Goal: Transaction & Acquisition: Purchase product/service

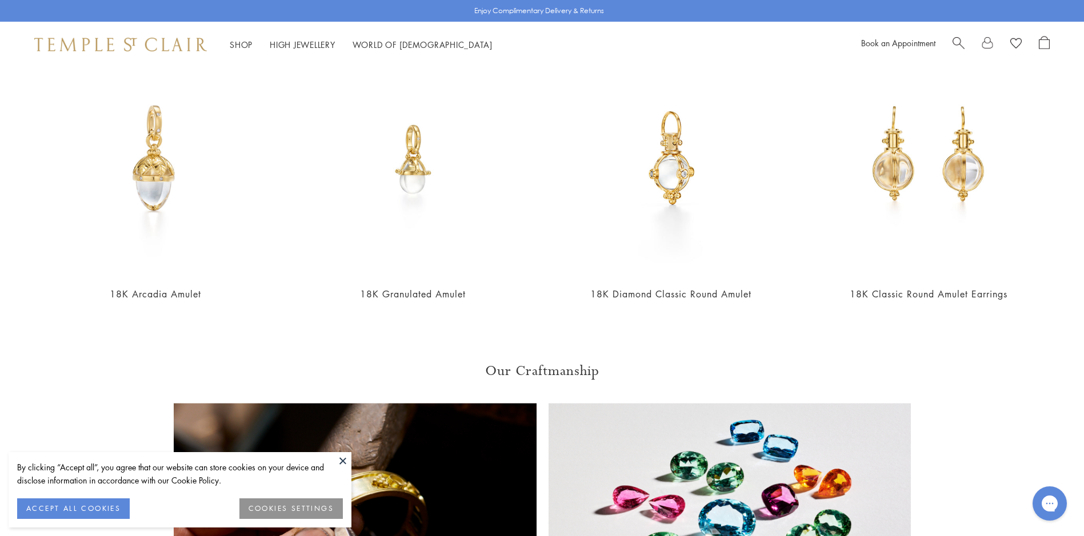
scroll to position [1322, 0]
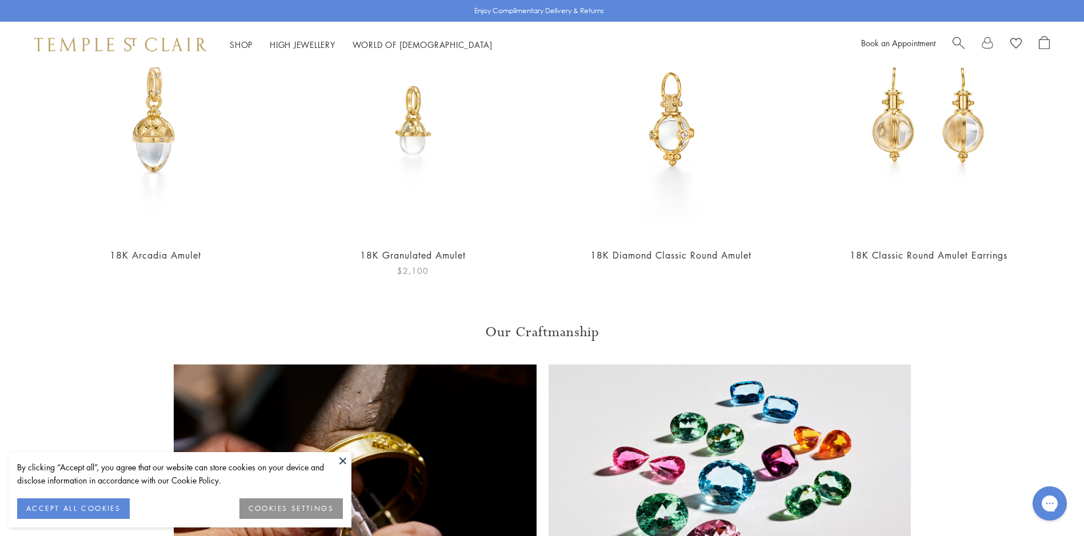
click at [418, 131] on img at bounding box center [412, 120] width 235 height 235
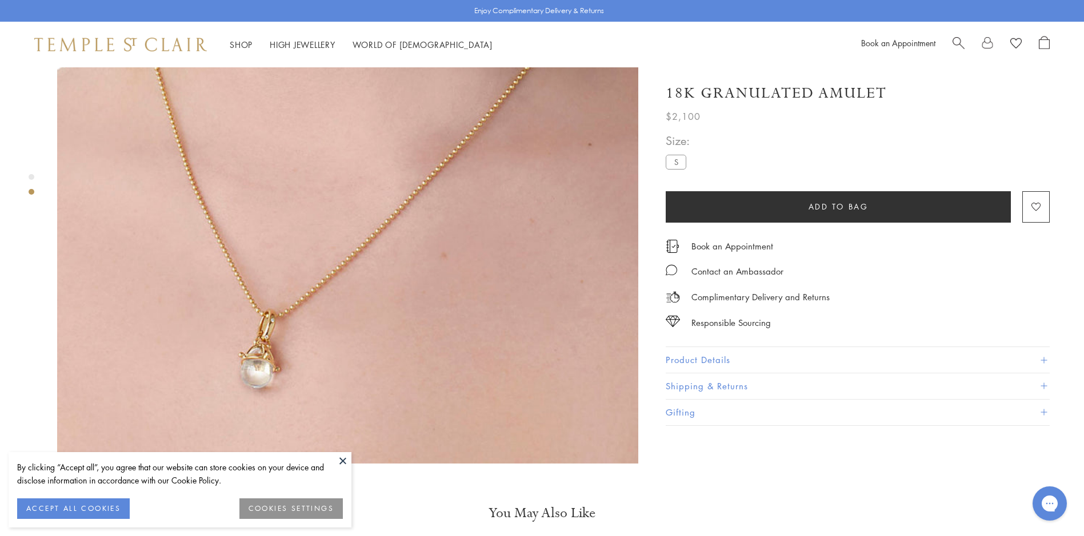
scroll to position [805, 0]
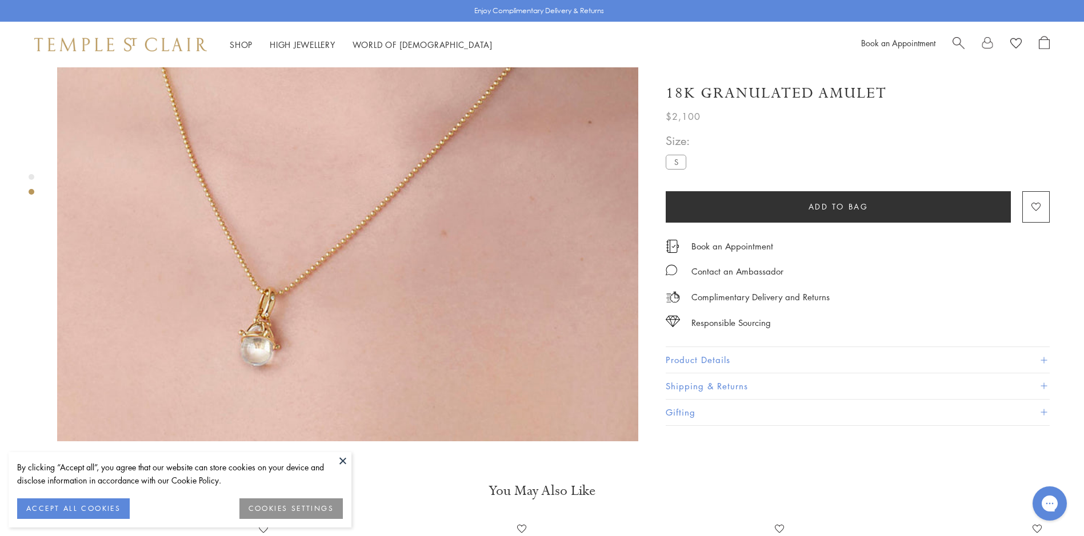
click at [287, 306] on img at bounding box center [347, 151] width 581 height 581
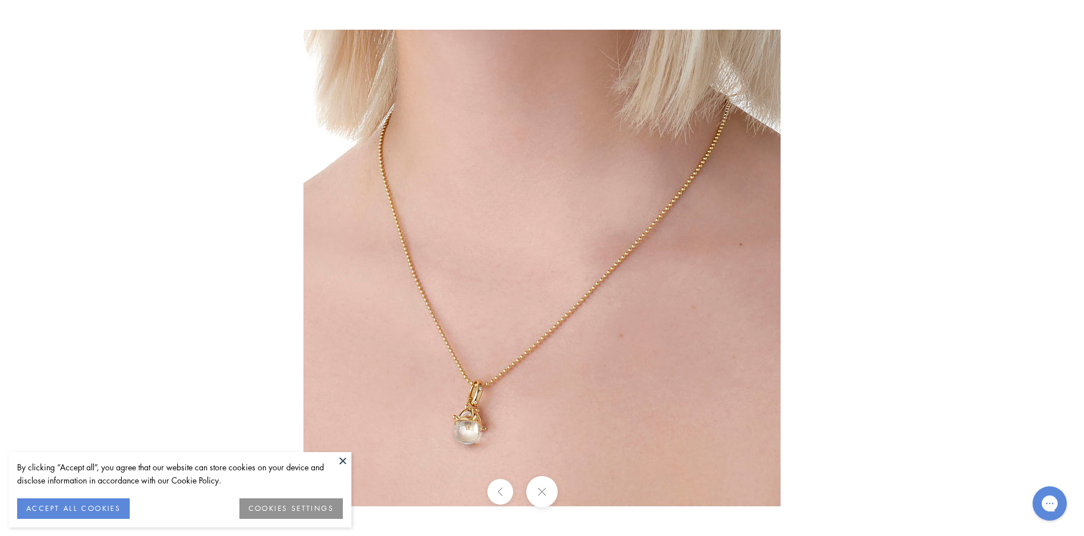
click at [540, 488] on button at bounding box center [541, 491] width 31 height 31
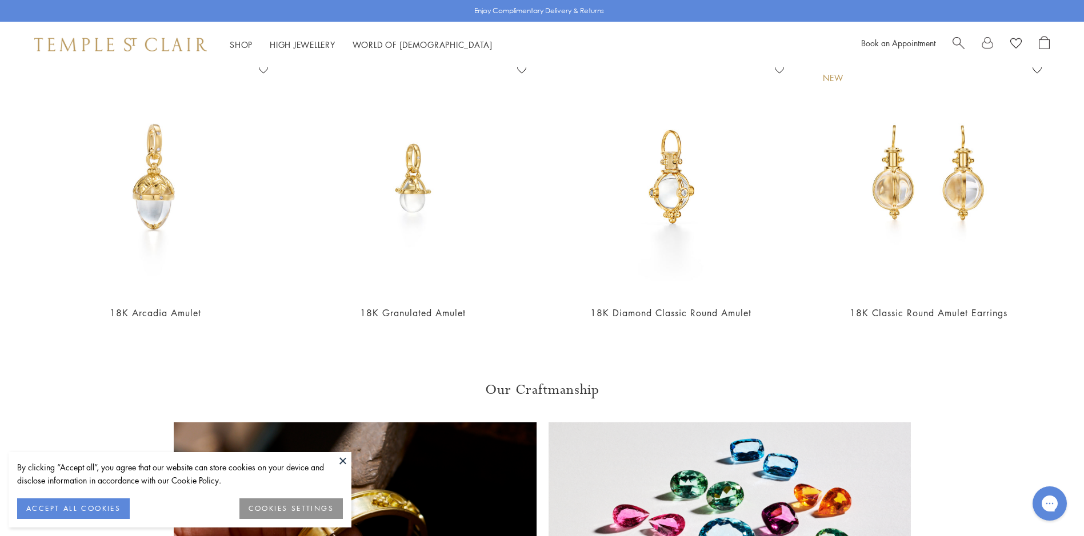
scroll to position [1248, 0]
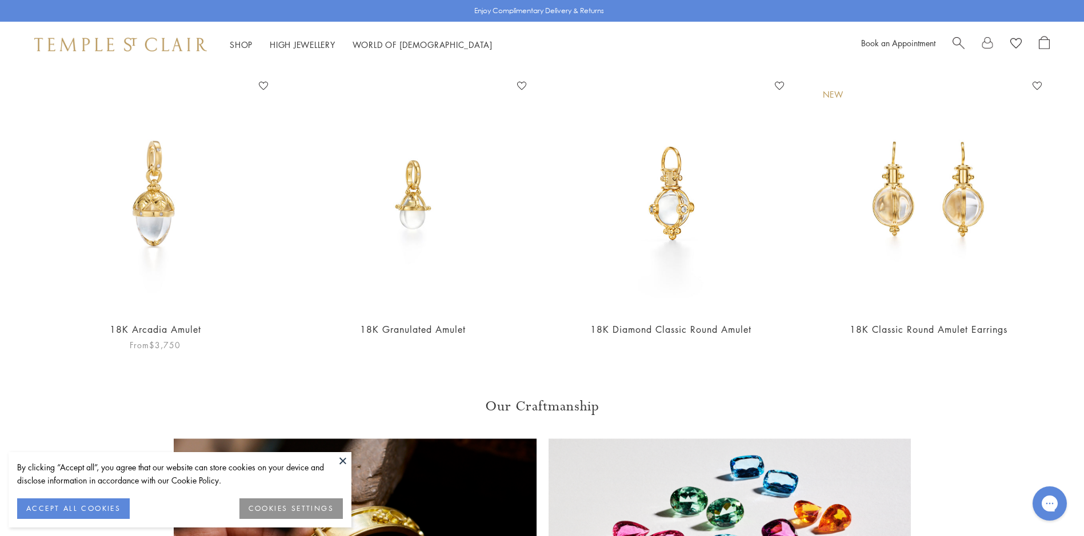
click at [164, 222] on img at bounding box center [155, 194] width 235 height 235
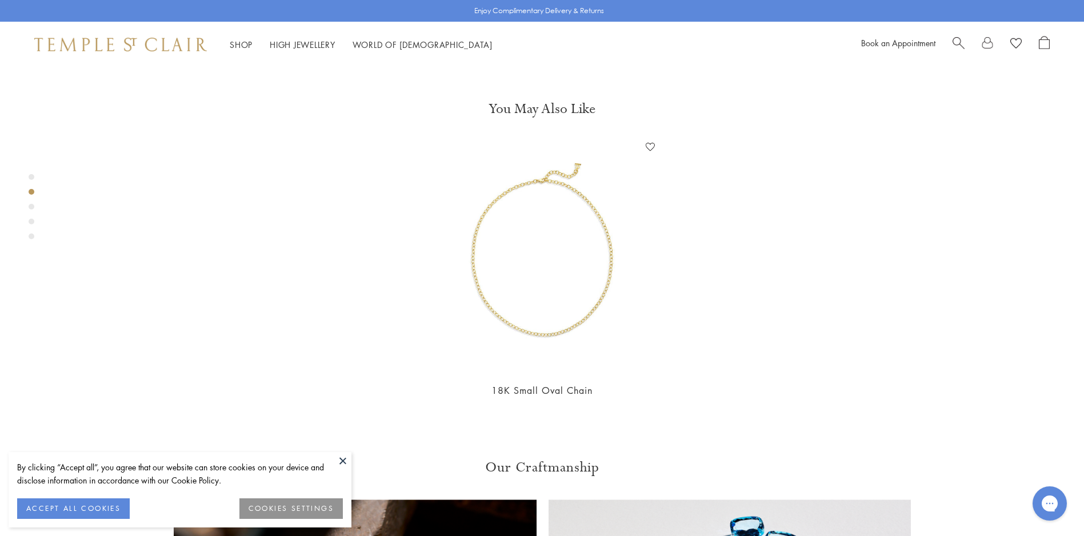
scroll to position [620, 0]
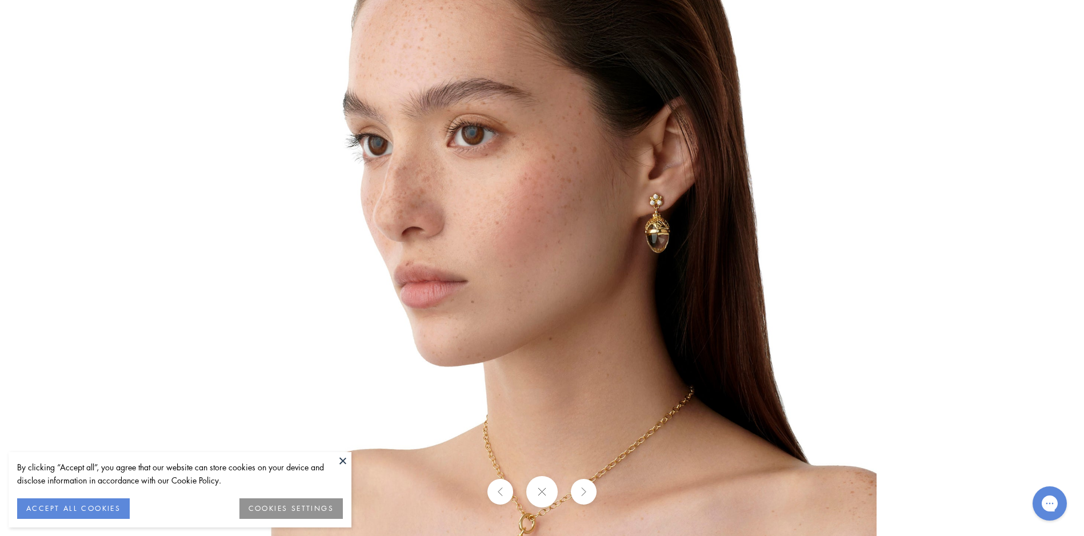
click at [797, 122] on img at bounding box center [542, 268] width 668 height 668
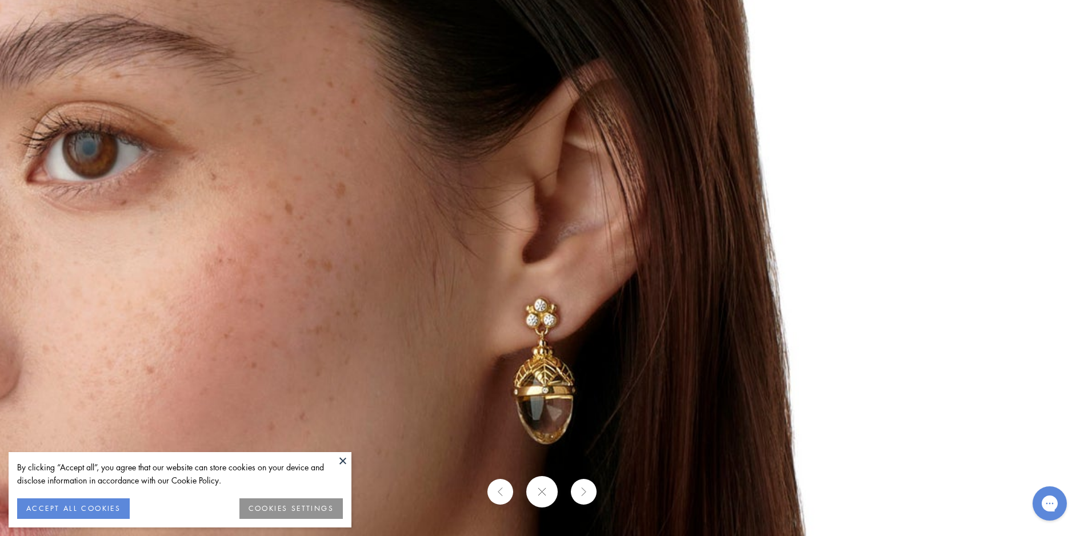
click at [797, 122] on img at bounding box center [261, 482] width 1645 height 1645
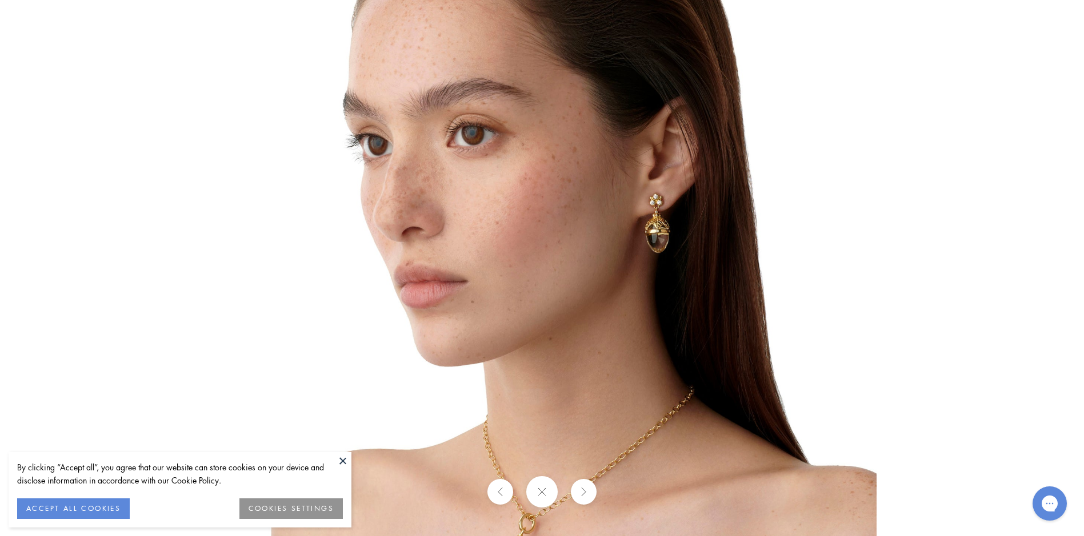
scroll to position [1271, 0]
click at [545, 491] on button at bounding box center [541, 491] width 31 height 31
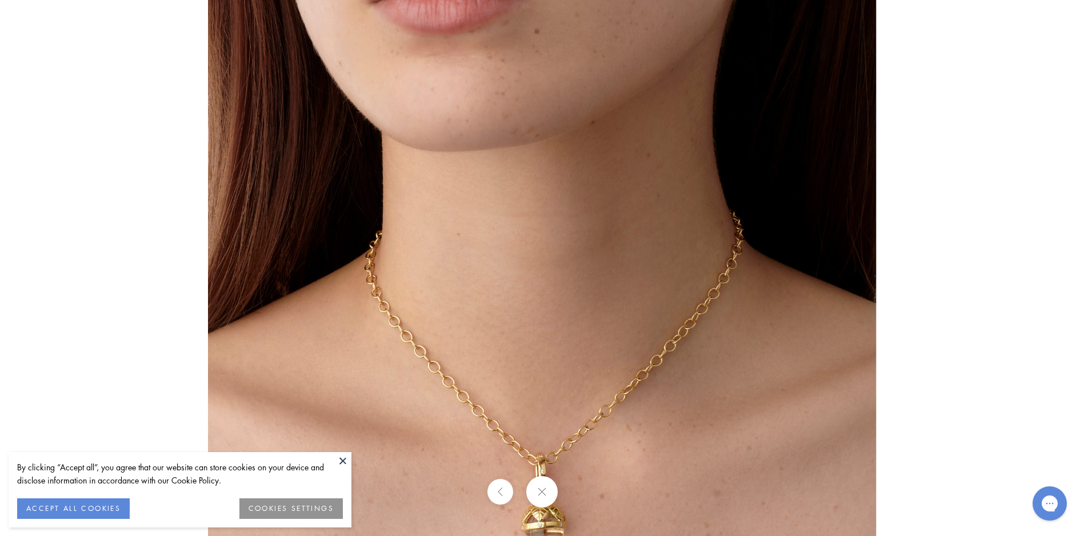
click at [343, 458] on button at bounding box center [342, 460] width 17 height 17
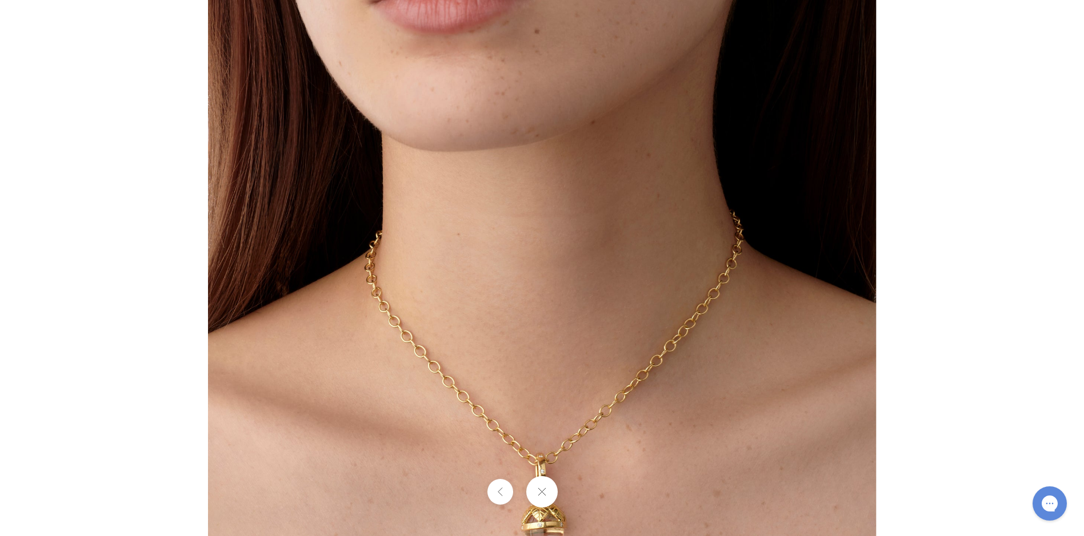
scroll to position [2022, 0]
click at [540, 488] on button at bounding box center [541, 491] width 31 height 31
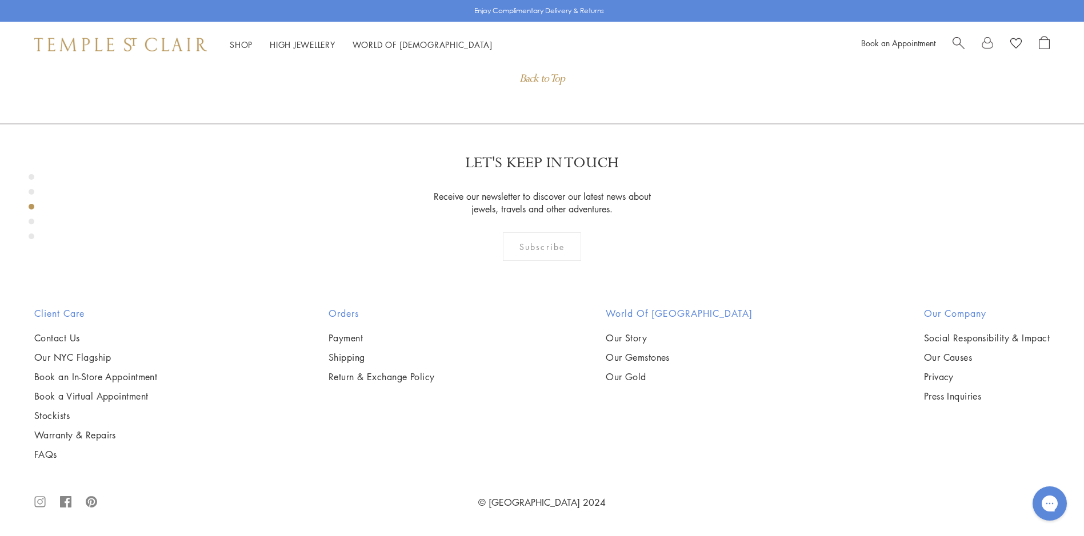
scroll to position [1364, 0]
